Goal: Navigation & Orientation: Find specific page/section

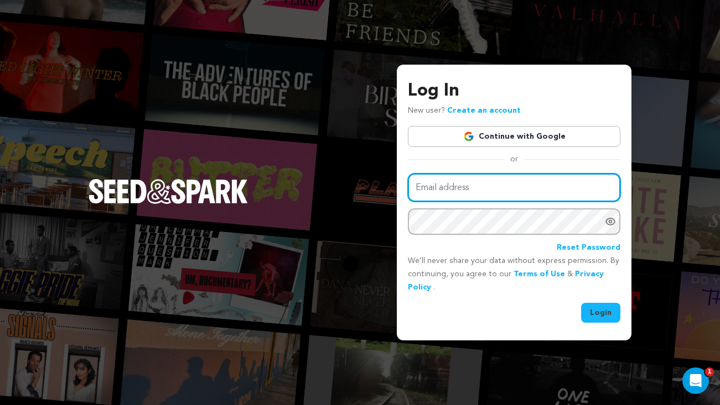
type input "natalie.cvitanic@gmail.com"
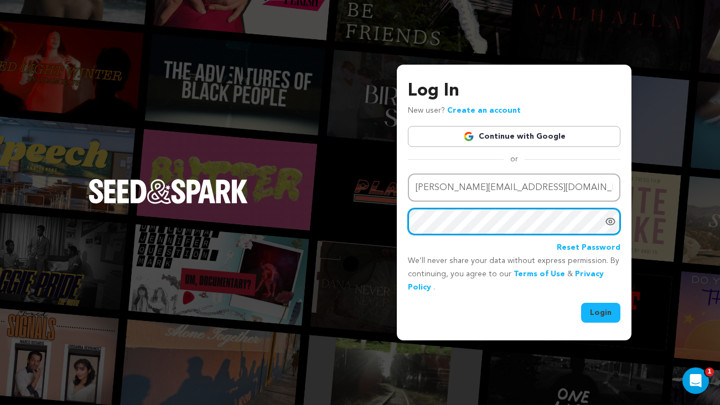
click at [601, 312] on button "Login" at bounding box center [600, 313] width 39 height 20
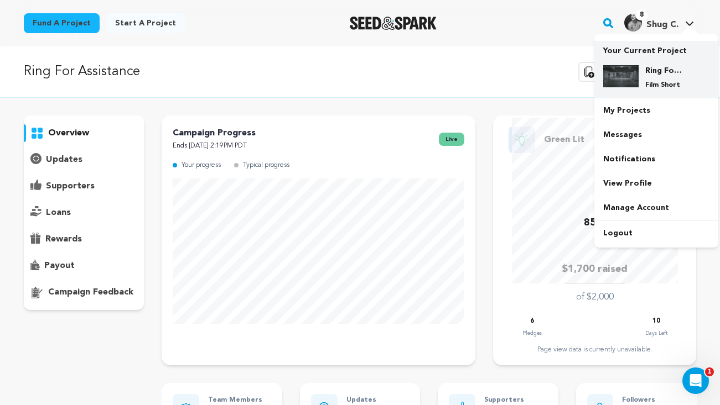
click at [632, 82] on img at bounding box center [620, 76] width 35 height 22
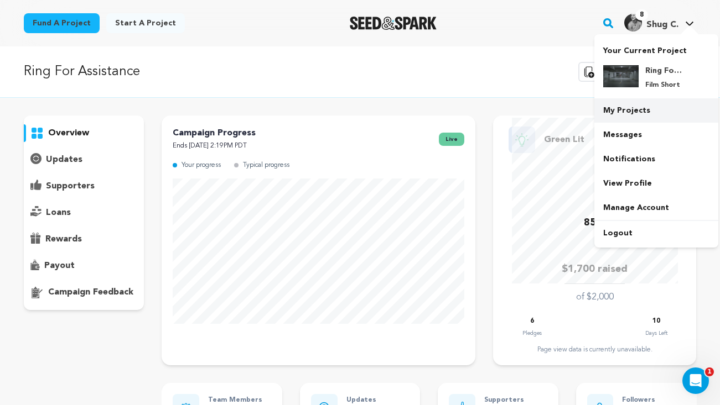
click at [628, 112] on link "My Projects" at bounding box center [656, 110] width 124 height 24
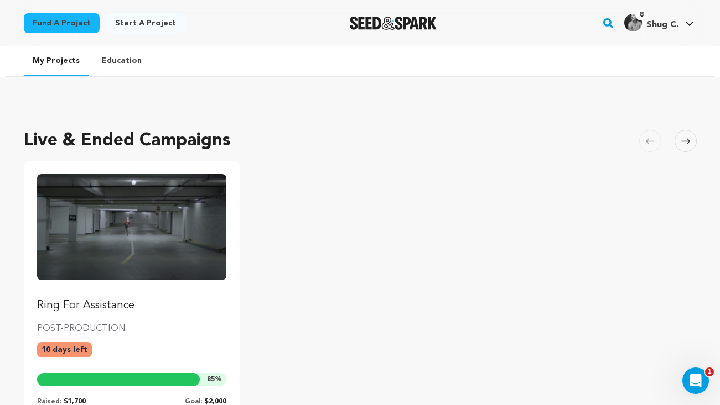
click at [160, 312] on p "Ring For Assistance" at bounding box center [132, 305] width 190 height 15
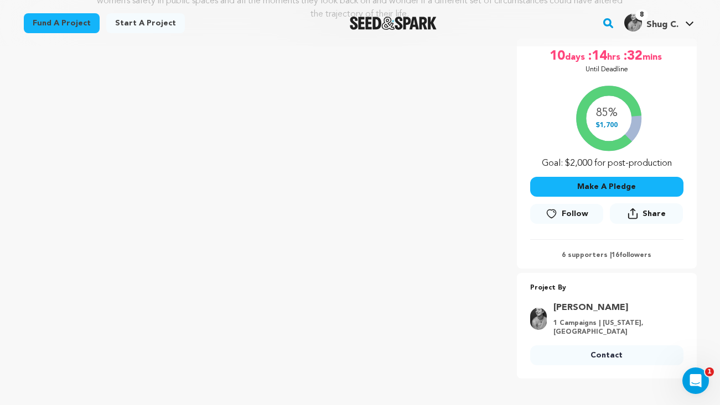
scroll to position [190, 0]
